Goal: Navigation & Orientation: Understand site structure

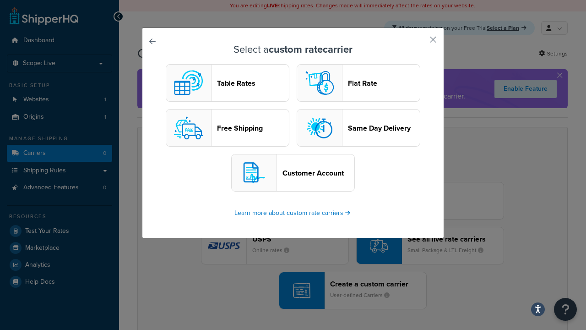
click at [228, 83] on header "Table Rates" at bounding box center [253, 83] width 72 height 9
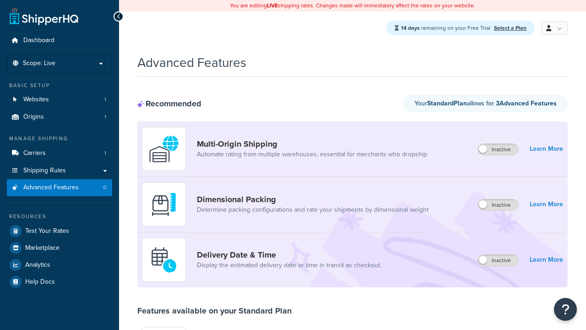
click at [499, 261] on label "Inactive" at bounding box center [498, 260] width 40 height 11
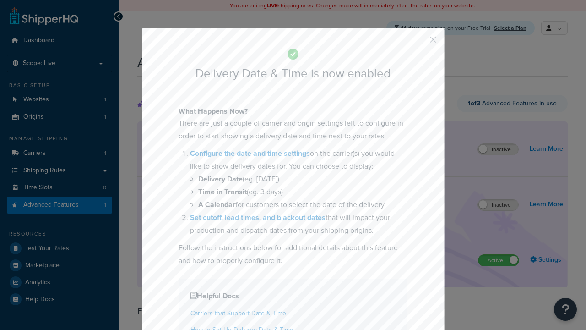
click at [419, 43] on button "button" at bounding box center [420, 43] width 2 height 2
